Goal: Information Seeking & Learning: Learn about a topic

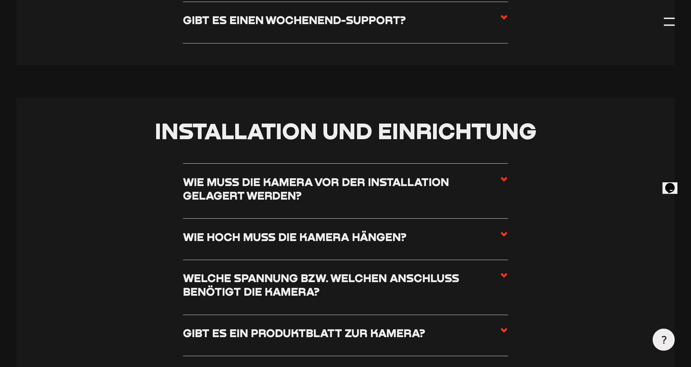
scroll to position [299, 0]
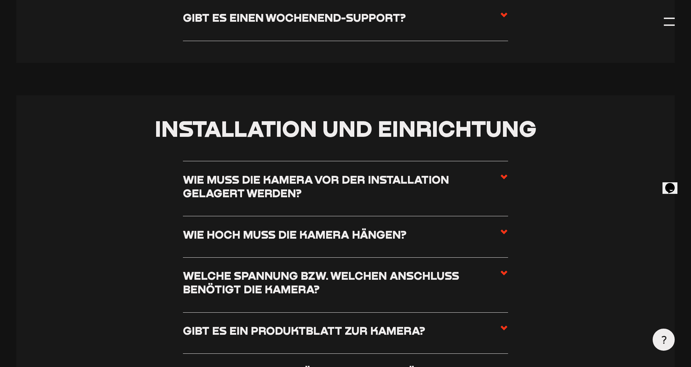
click at [240, 196] on h3 "Wie muss die Kamera vor der Installation gelagert werden?" at bounding box center [341, 186] width 317 height 27
click at [0, 0] on input "Wie muss die Kamera vor der Installation gelagert werden?" at bounding box center [0, 0] width 0 height 0
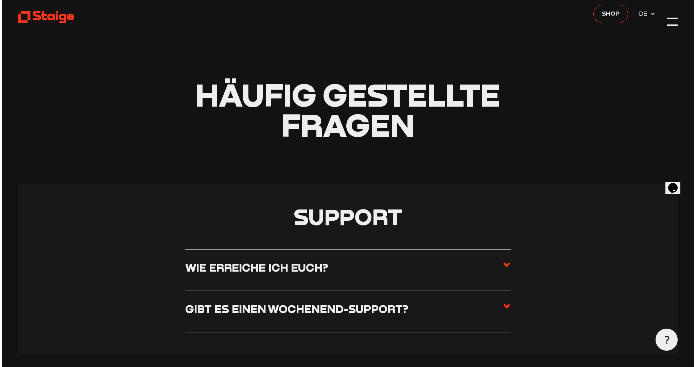
scroll to position [0, 0]
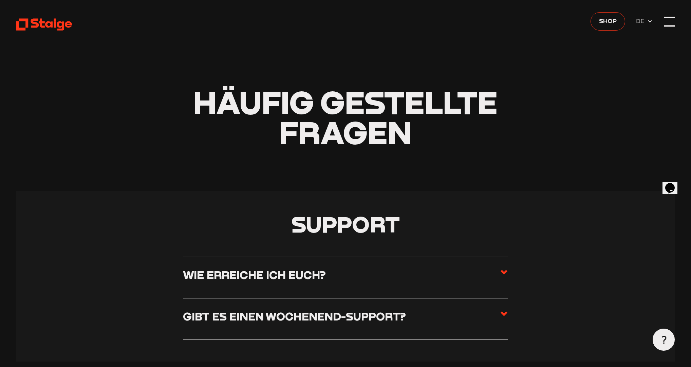
click at [675, 19] on div at bounding box center [669, 21] width 11 height 11
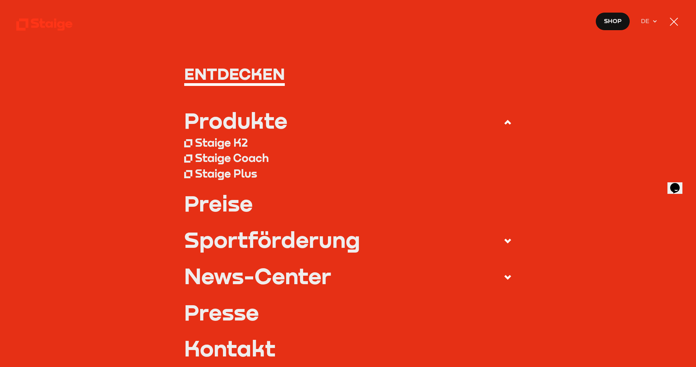
click at [224, 144] on div "Staige K2" at bounding box center [221, 143] width 53 height 14
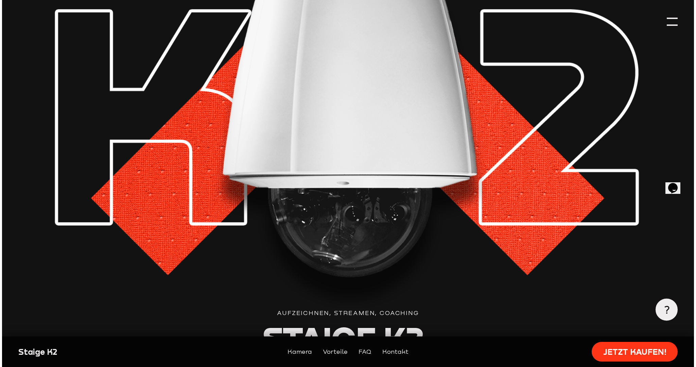
scroll to position [27, 0]
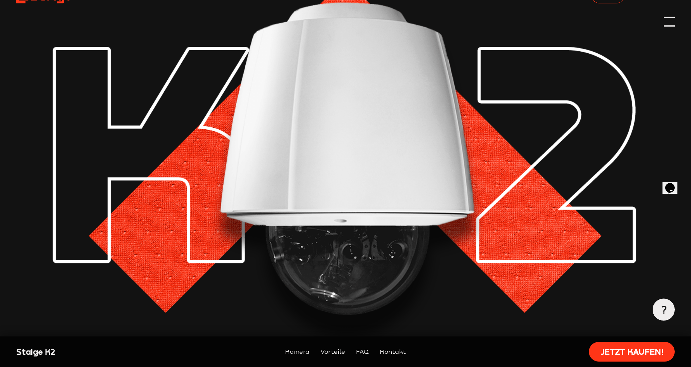
click at [671, 18] on div at bounding box center [669, 21] width 11 height 11
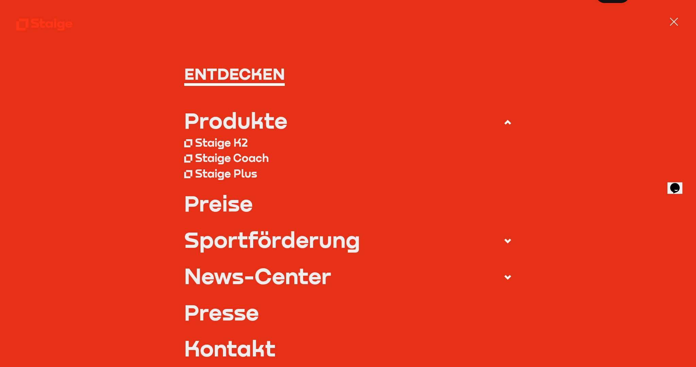
click at [234, 158] on div "Staige Coach" at bounding box center [232, 158] width 74 height 14
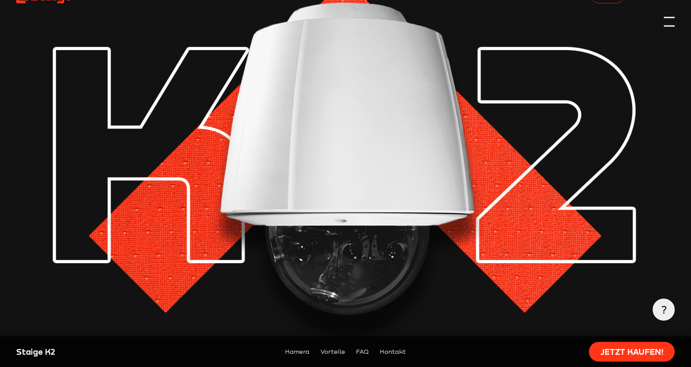
click at [670, 19] on div at bounding box center [669, 21] width 11 height 11
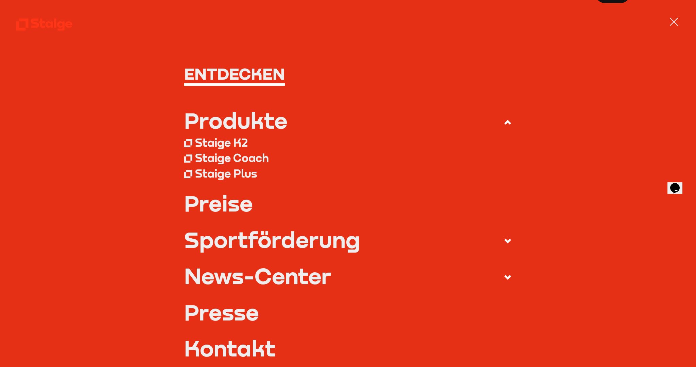
click at [212, 174] on div "Staige Plus" at bounding box center [226, 174] width 62 height 14
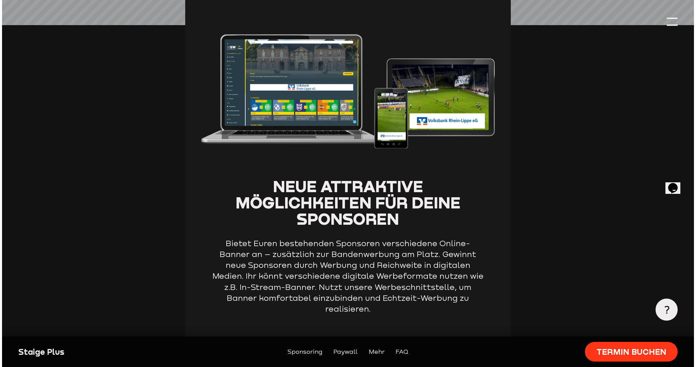
scroll to position [462, 0]
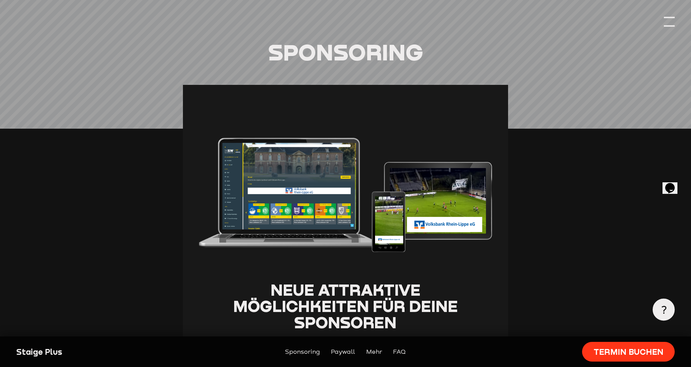
click at [674, 18] on div at bounding box center [669, 21] width 11 height 11
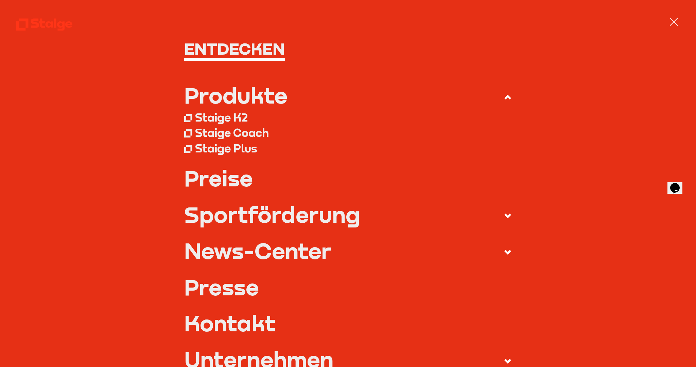
scroll to position [27, 0]
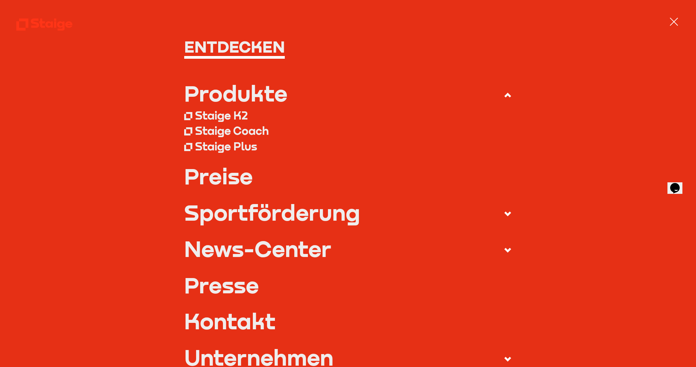
click at [212, 116] on div "Staige K2" at bounding box center [221, 116] width 53 height 14
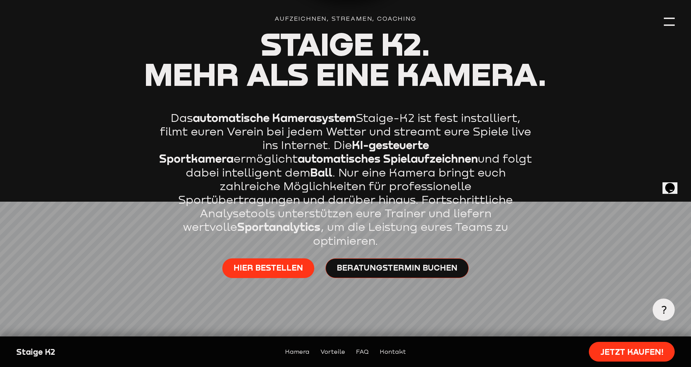
scroll to position [272, 0]
